Goal: Book appointment/travel/reservation

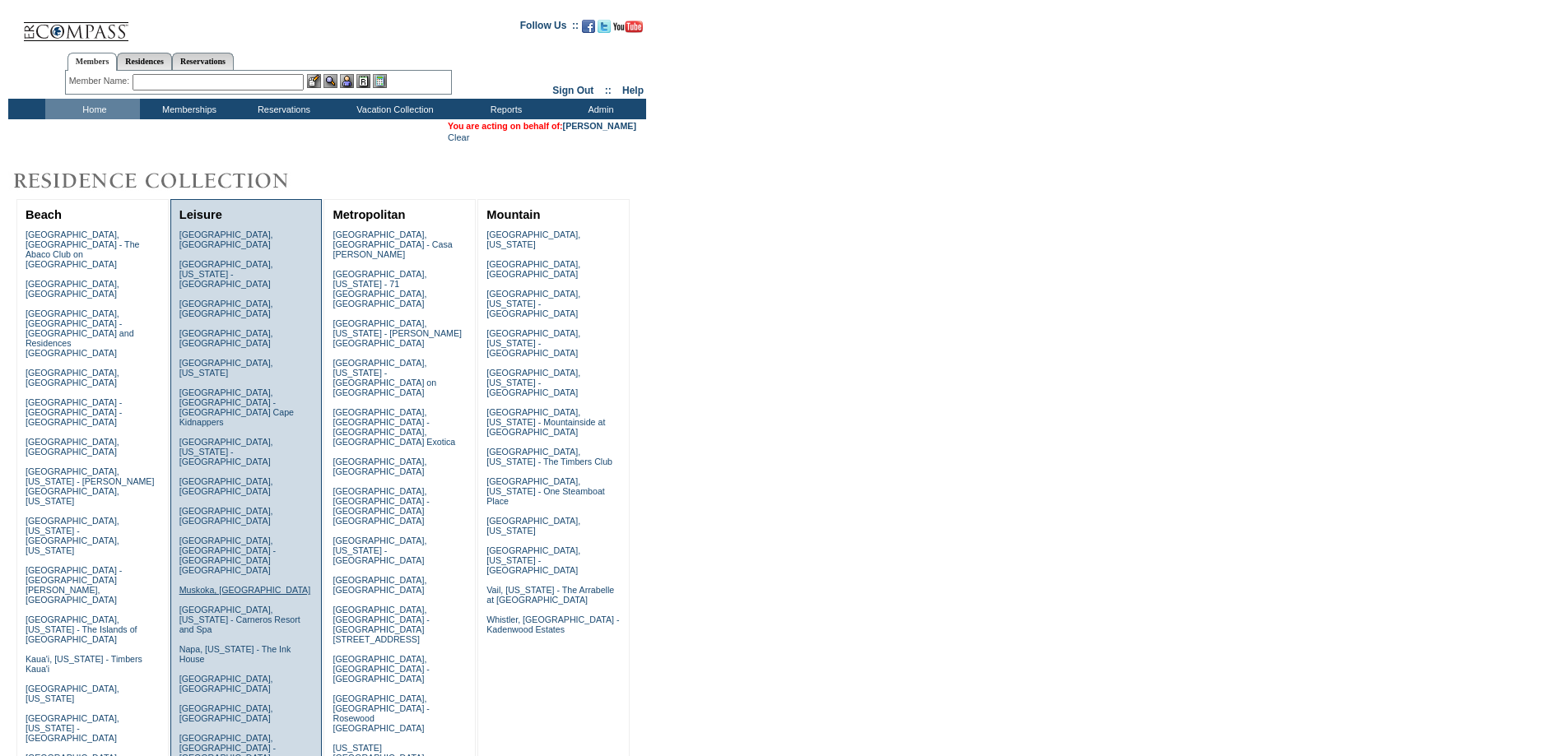
click at [208, 585] on link "Muskoka, [GEOGRAPHIC_DATA]" at bounding box center [244, 590] width 131 height 10
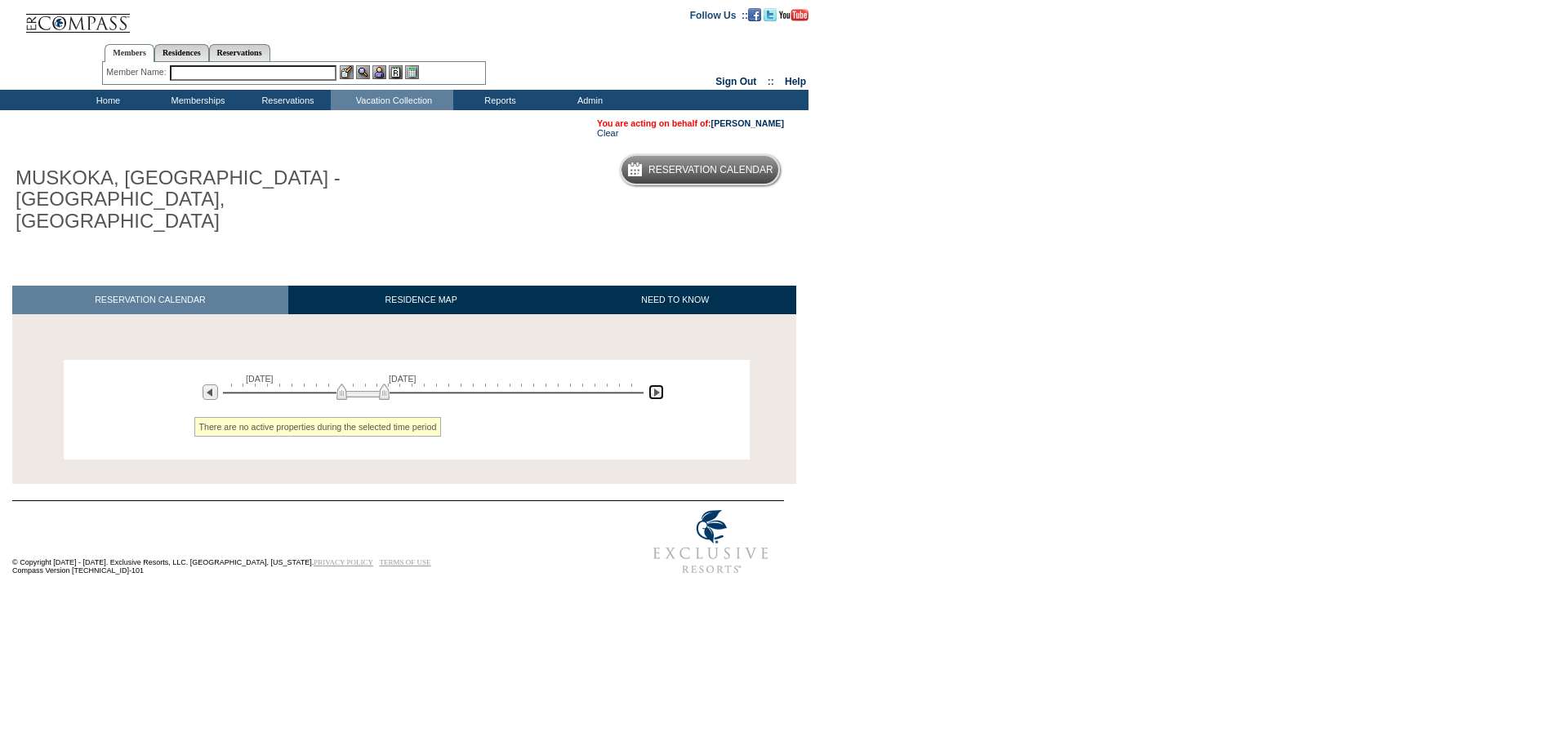
click at [651, 385] on img at bounding box center [656, 392] width 16 height 16
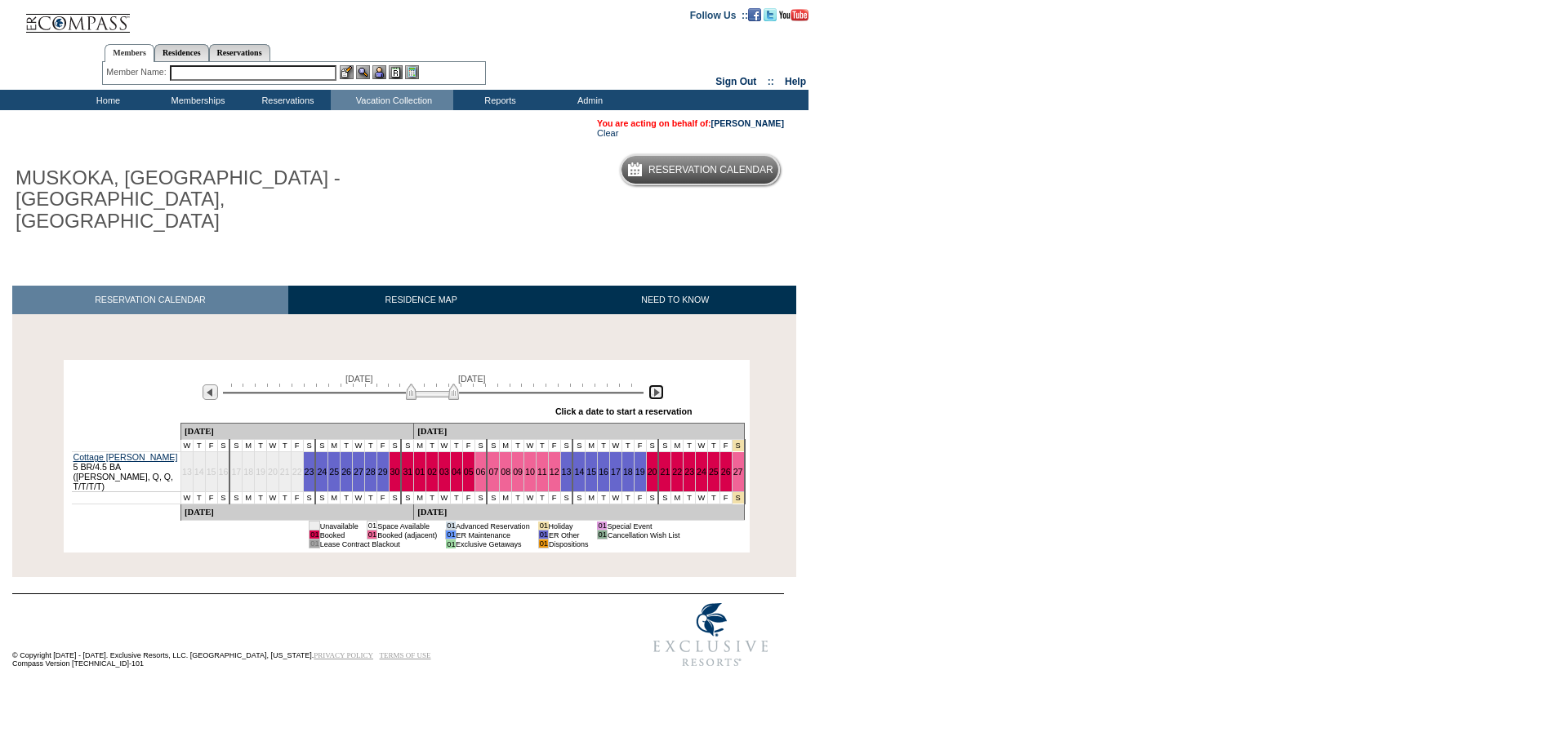
click at [651, 385] on img at bounding box center [656, 392] width 16 height 16
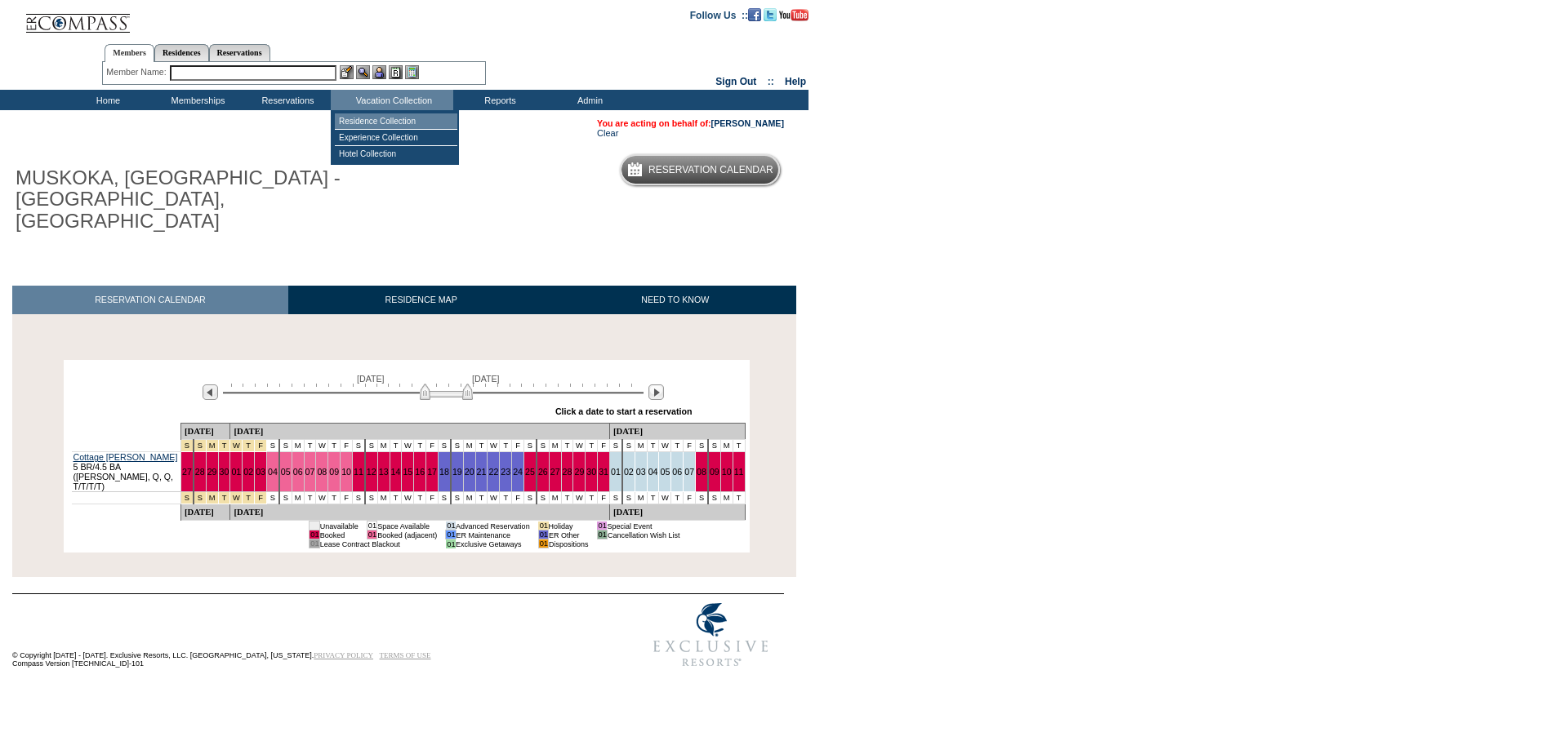
click at [409, 127] on td "Residence Collection" at bounding box center [396, 121] width 122 height 17
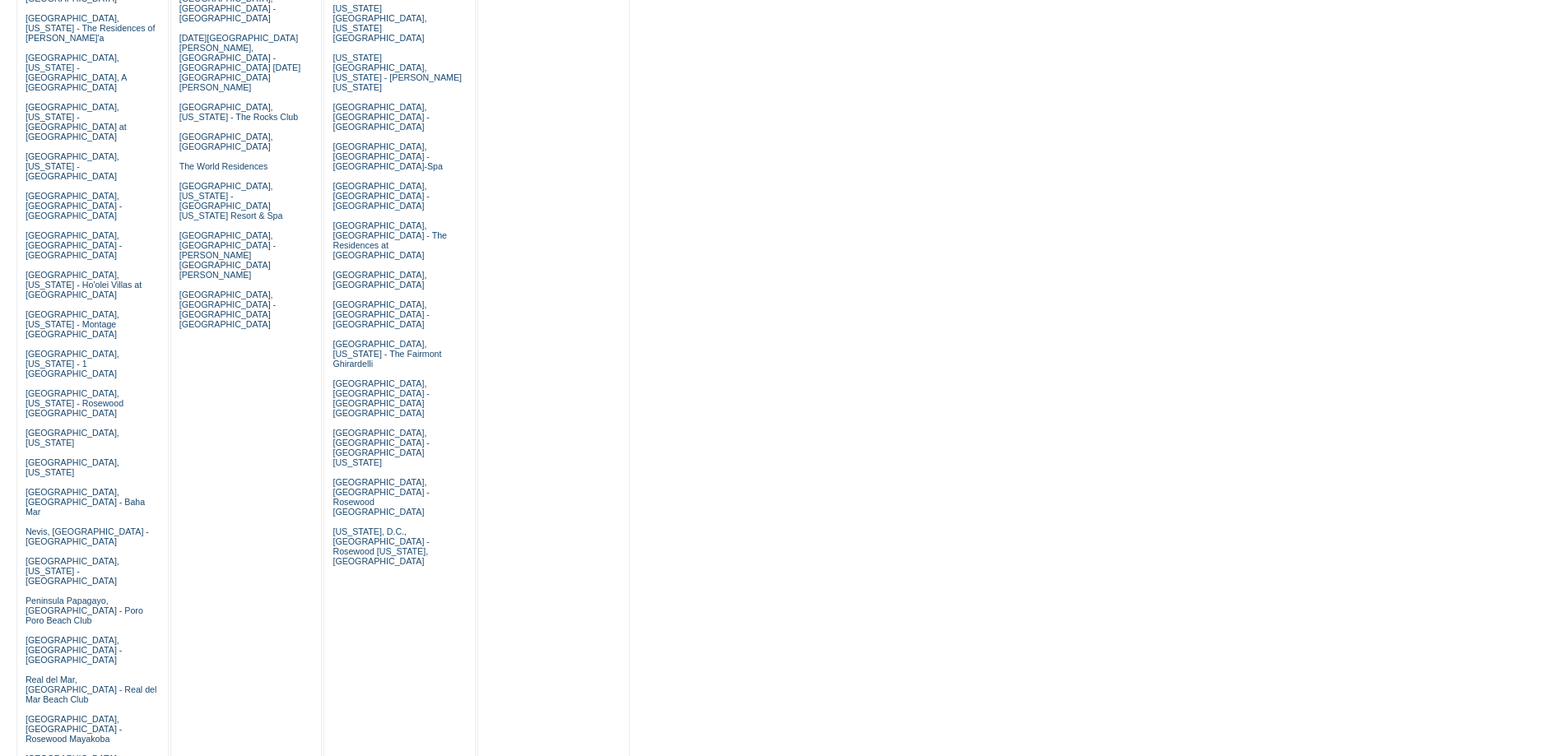
scroll to position [740, 0]
